Goal: Task Accomplishment & Management: Manage account settings

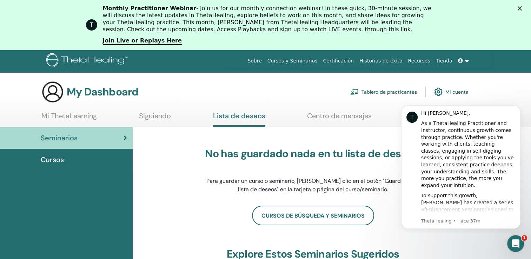
click at [456, 91] on link "Mi cuenta" at bounding box center [451, 91] width 34 height 15
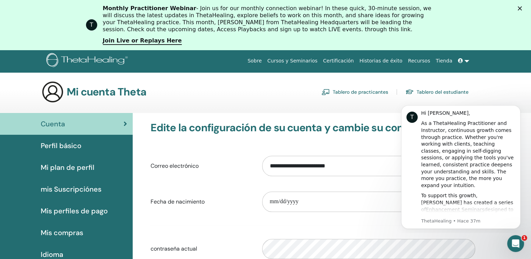
click at [61, 142] on span "Perfil básico" at bounding box center [61, 145] width 41 height 11
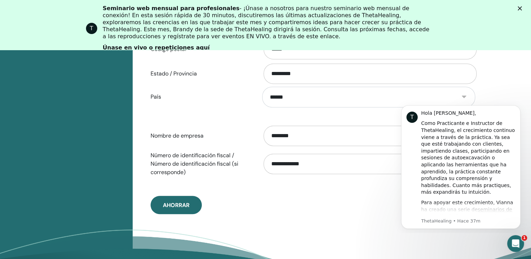
scroll to position [394, 0]
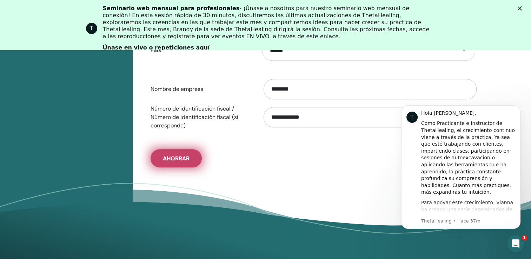
click at [171, 161] on span "Ahorrar" at bounding box center [176, 158] width 27 height 7
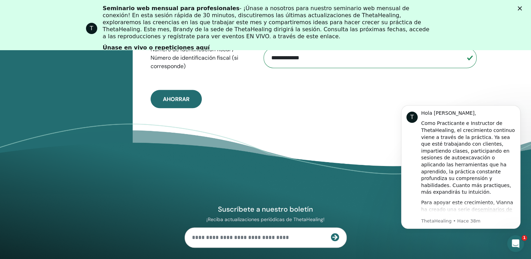
scroll to position [455, 0]
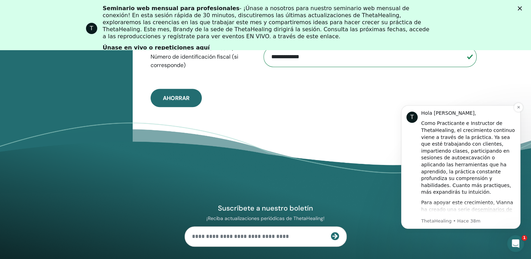
click at [455, 161] on div "Como Practicante e Instructor de ThetaHealing, el crecimiento continuo viene a …" at bounding box center [468, 158] width 94 height 76
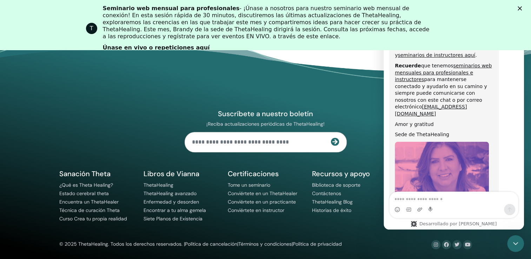
scroll to position [426, 0]
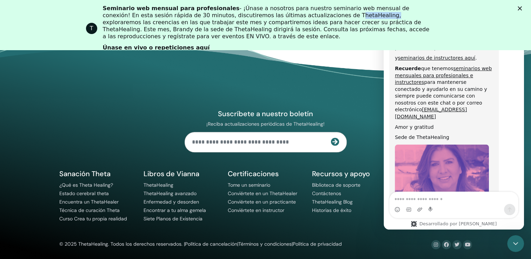
drag, startPoint x: 268, startPoint y: 16, endPoint x: 299, endPoint y: 17, distance: 30.9
click at [299, 17] on div "Seminario web mensual para profesionales - ¡Únase a nosotros para nuestro semin…" at bounding box center [269, 22] width 332 height 35
copy div "ThetaHealing"
